Goal: Use online tool/utility: Utilize a website feature to perform a specific function

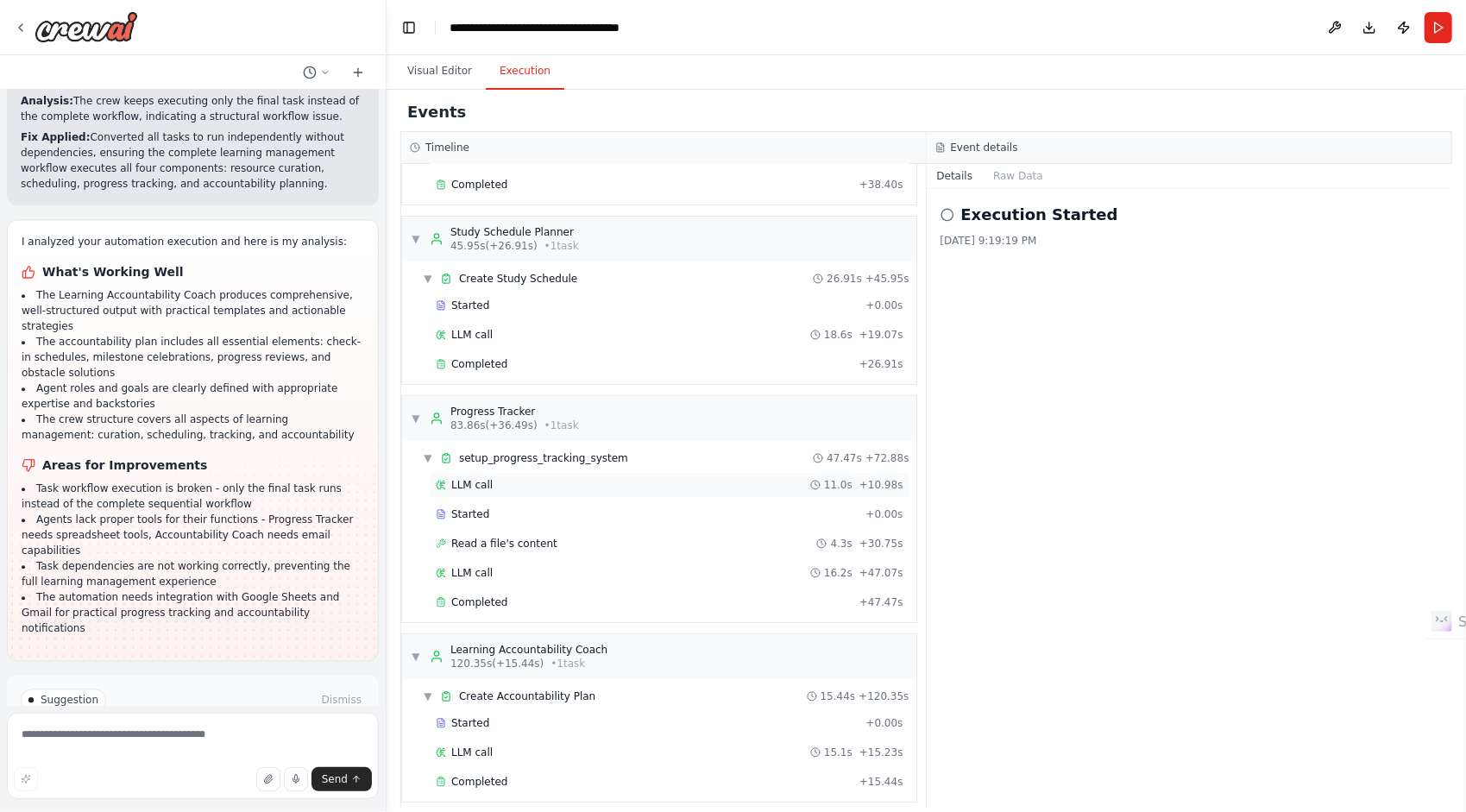
click at [473, 480] on span "LLM call" at bounding box center [472, 485] width 42 height 14
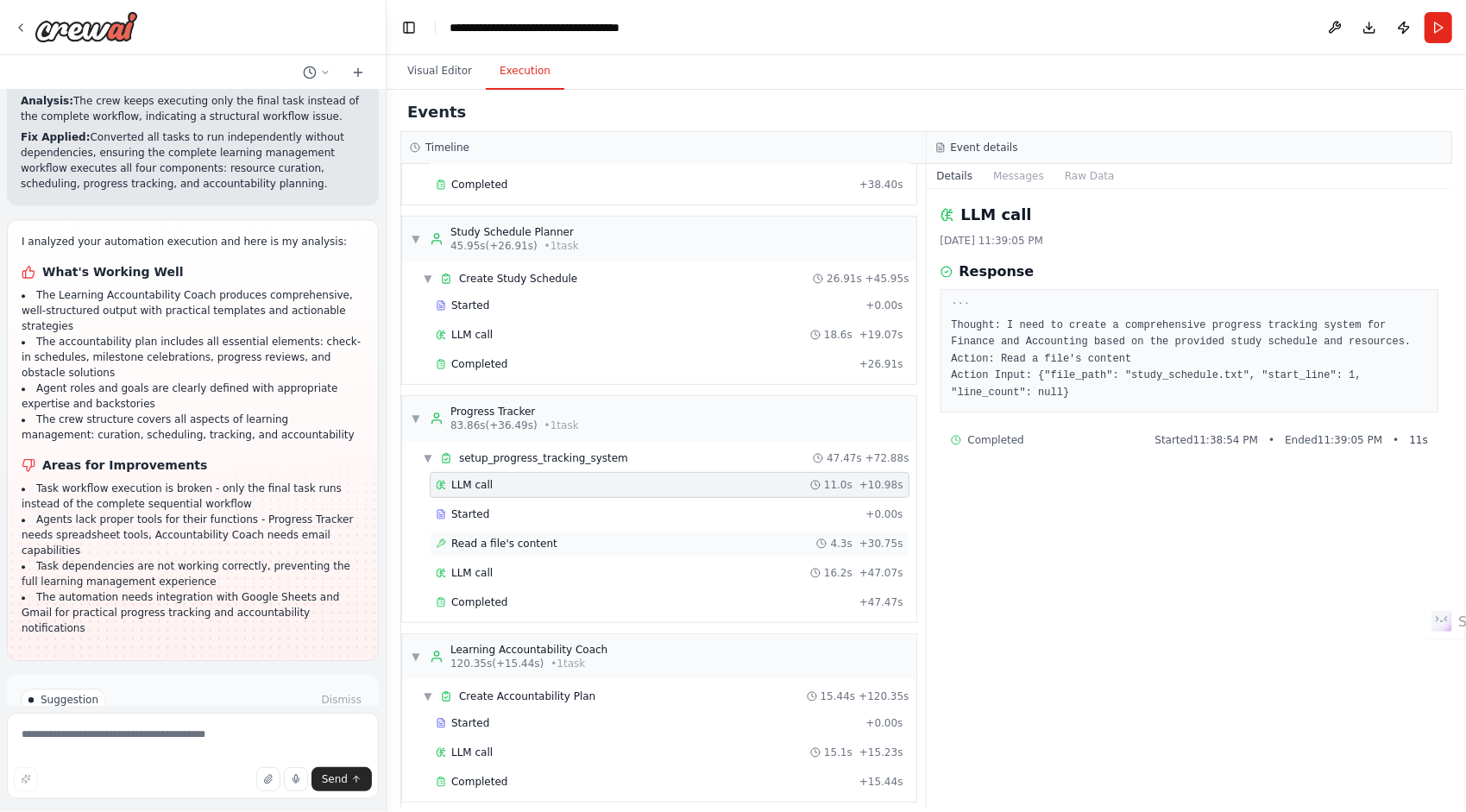
click at [491, 541] on span "Read a file's content" at bounding box center [505, 544] width 106 height 14
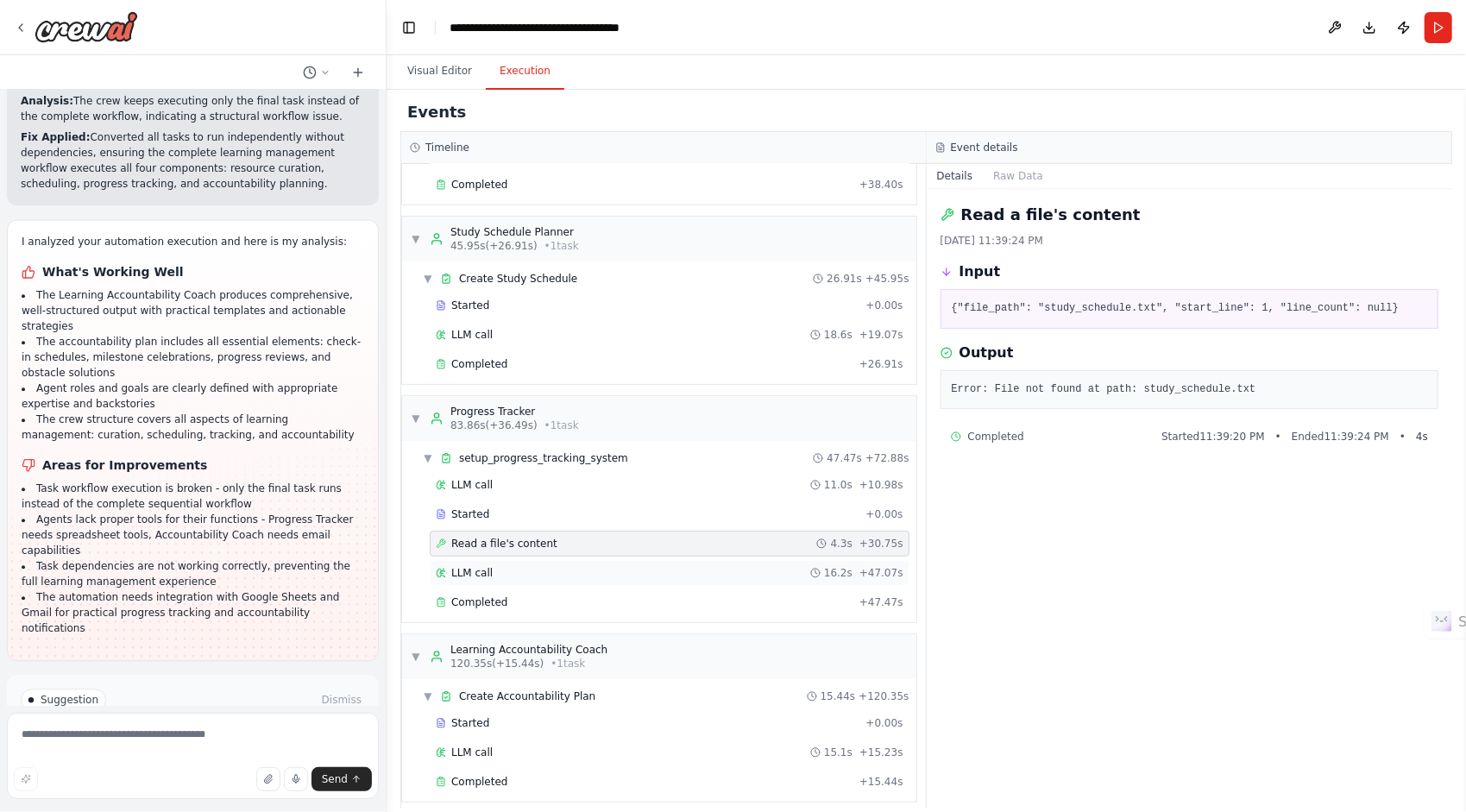
click at [486, 574] on div "LLM call 16.2s + 47.07s" at bounding box center [669, 572] width 480 height 26
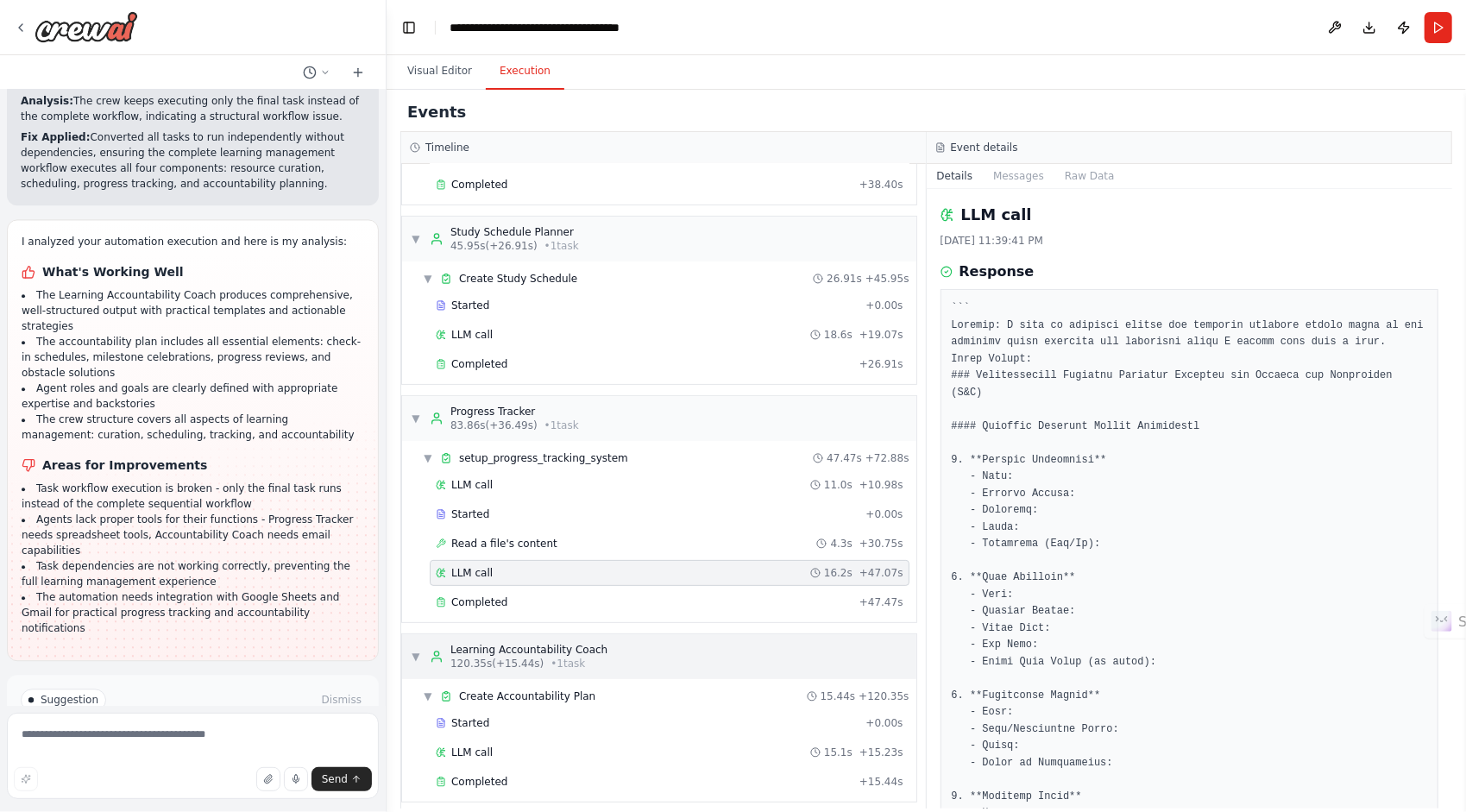
click at [530, 657] on span "120.35s (+15.44s)" at bounding box center [497, 664] width 93 height 14
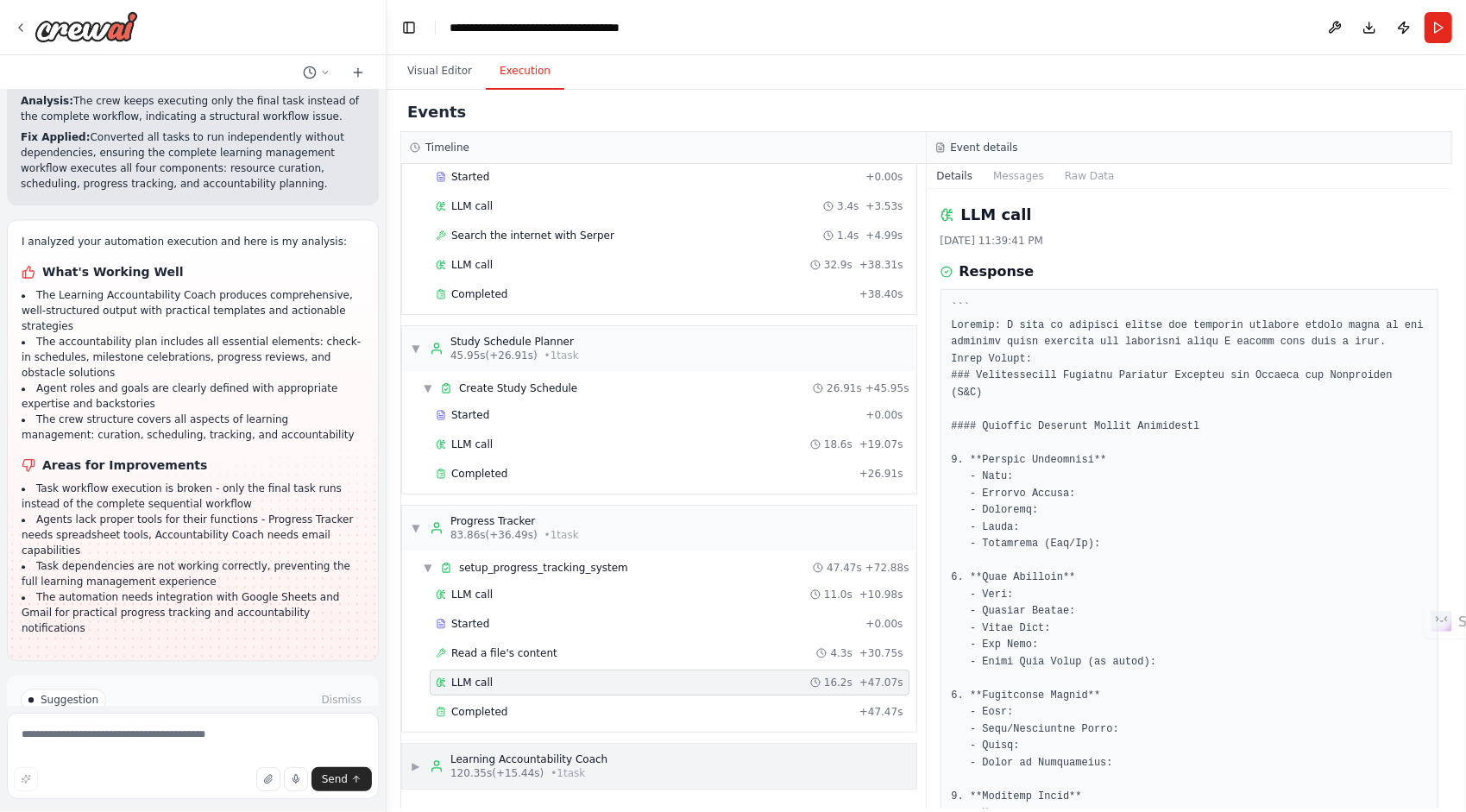
scroll to position [75, 0]
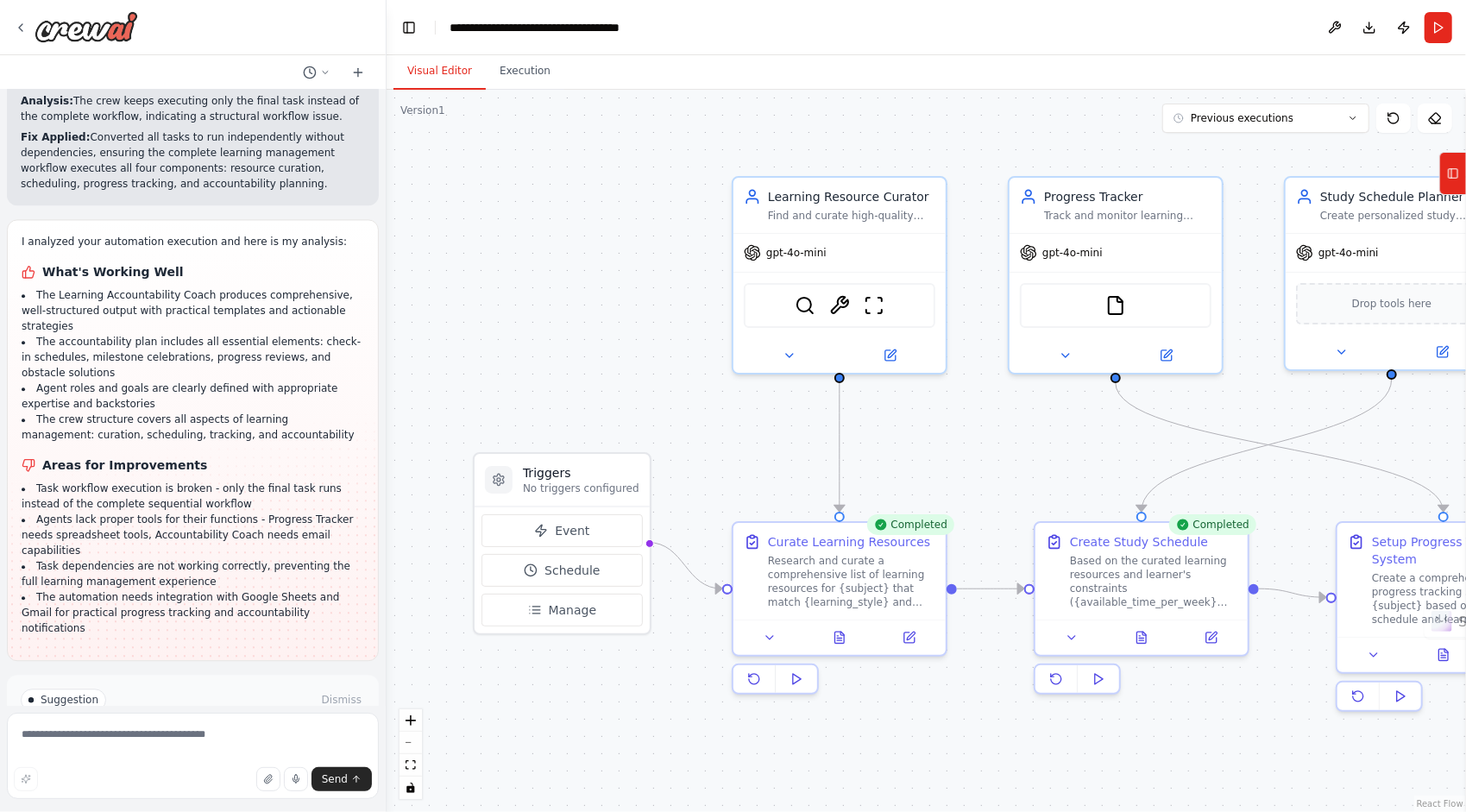
click at [435, 81] on button "Visual Editor" at bounding box center [439, 71] width 92 height 36
click at [407, 791] on icon "toggle interactivity" at bounding box center [410, 788] width 8 height 11
